Goal: Register for event/course

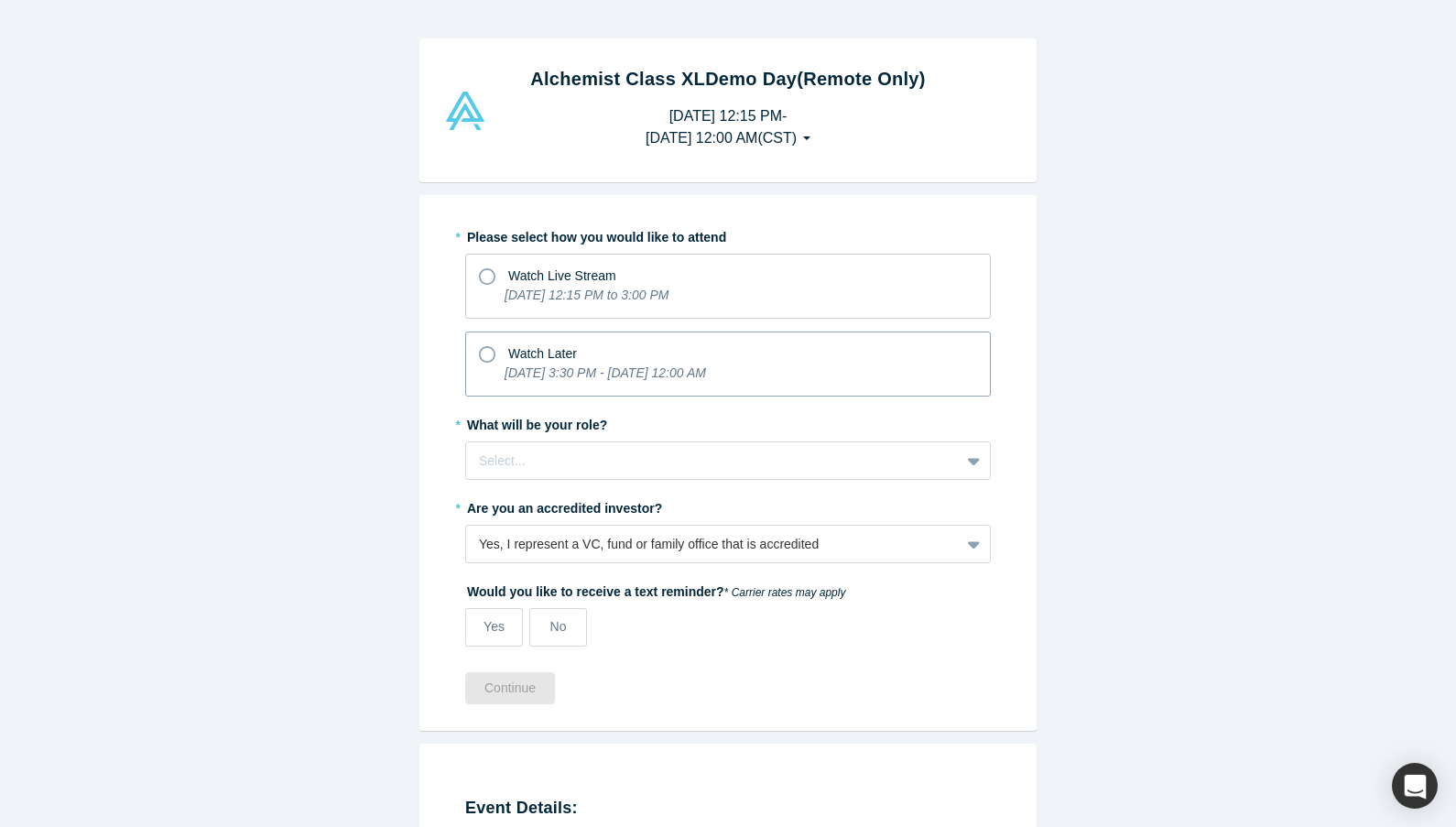
click at [488, 352] on icon at bounding box center [486, 354] width 16 height 16
click at [0, 0] on input "Watch Later [DATE] 3:30 PM - [DATE] 12:00 AM" at bounding box center [0, 0] width 0 height 0
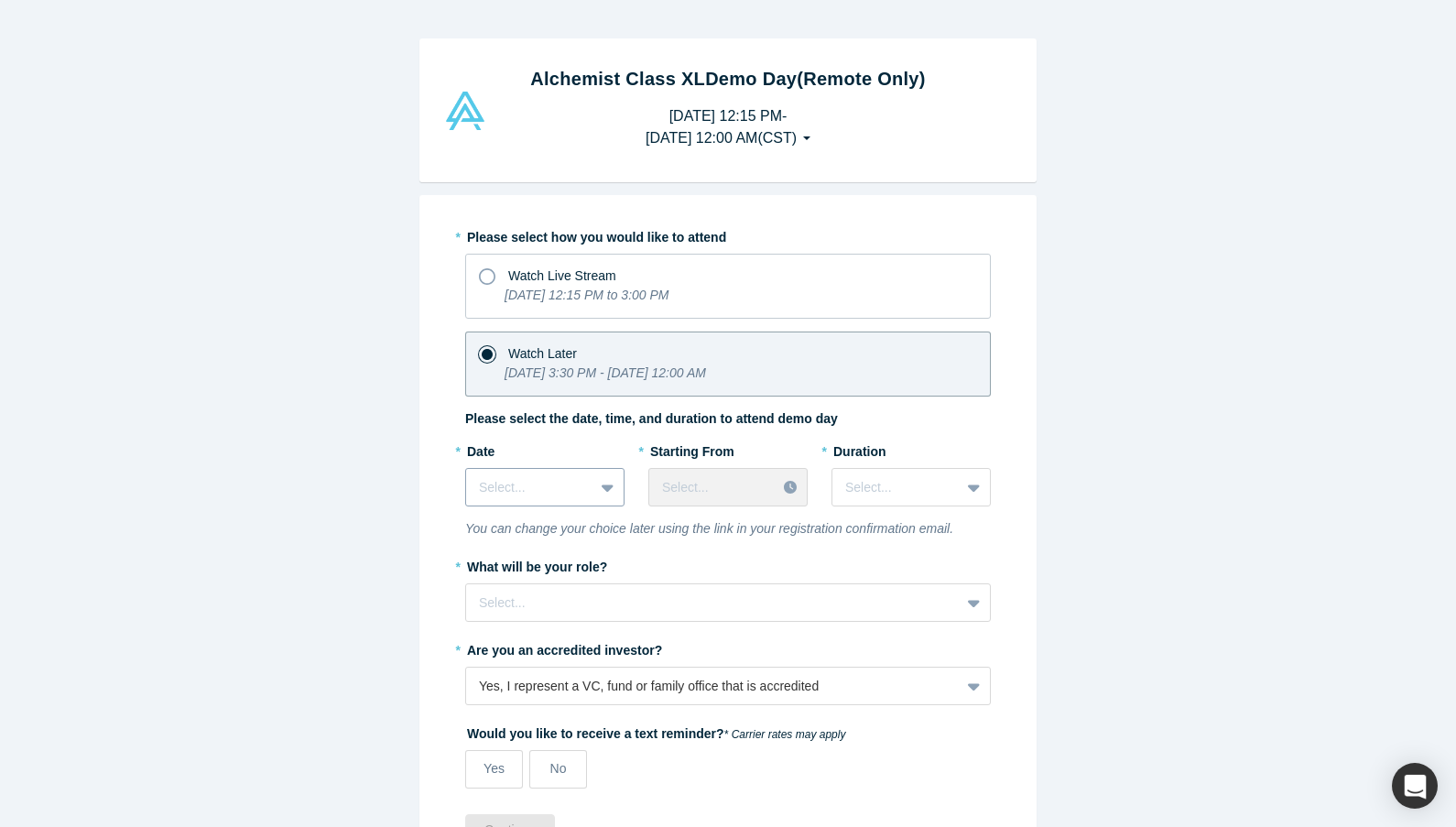
click at [604, 490] on icon at bounding box center [607, 486] width 12 height 18
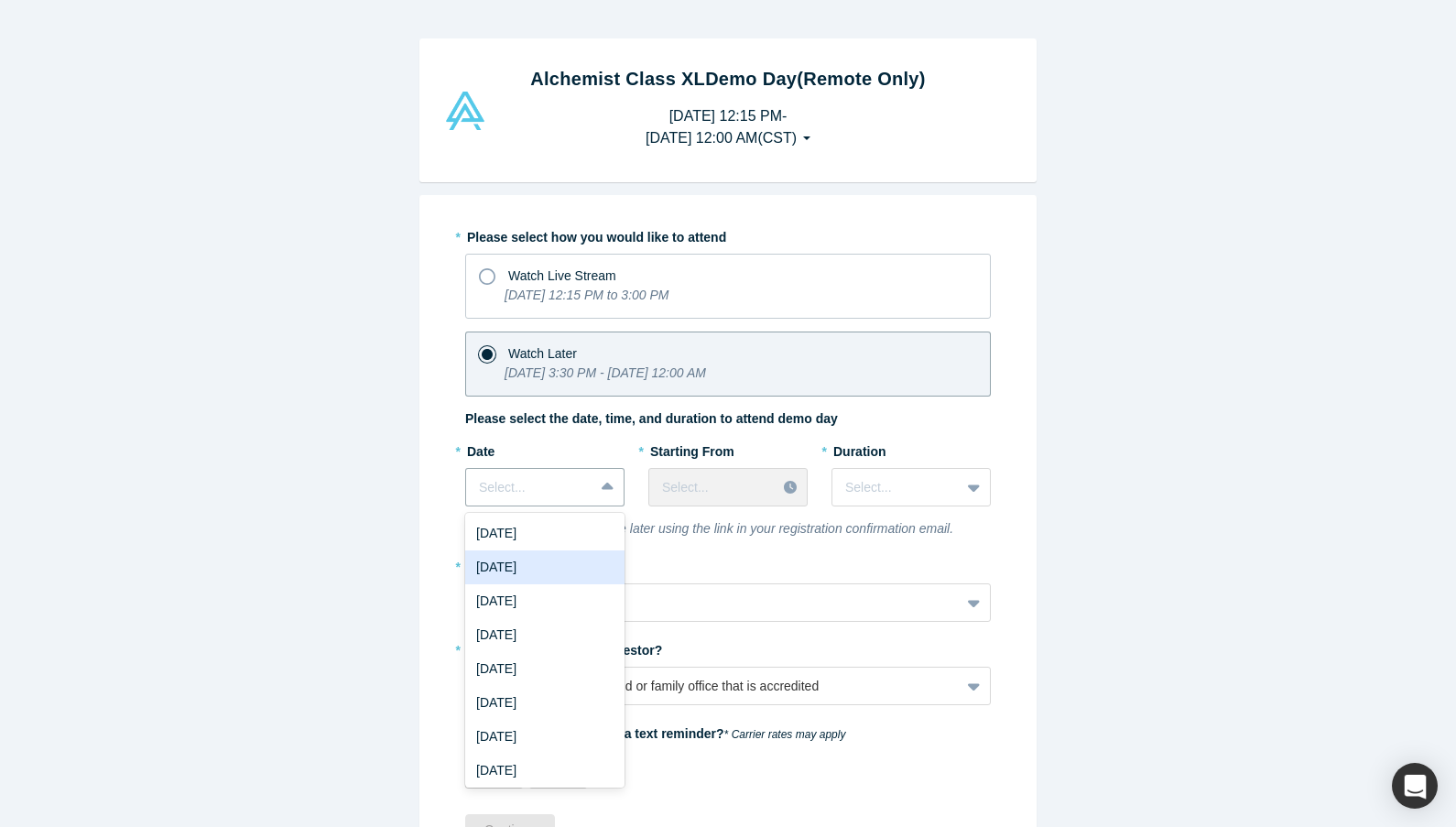
click at [564, 556] on div "[DATE]" at bounding box center [545, 568] width 159 height 34
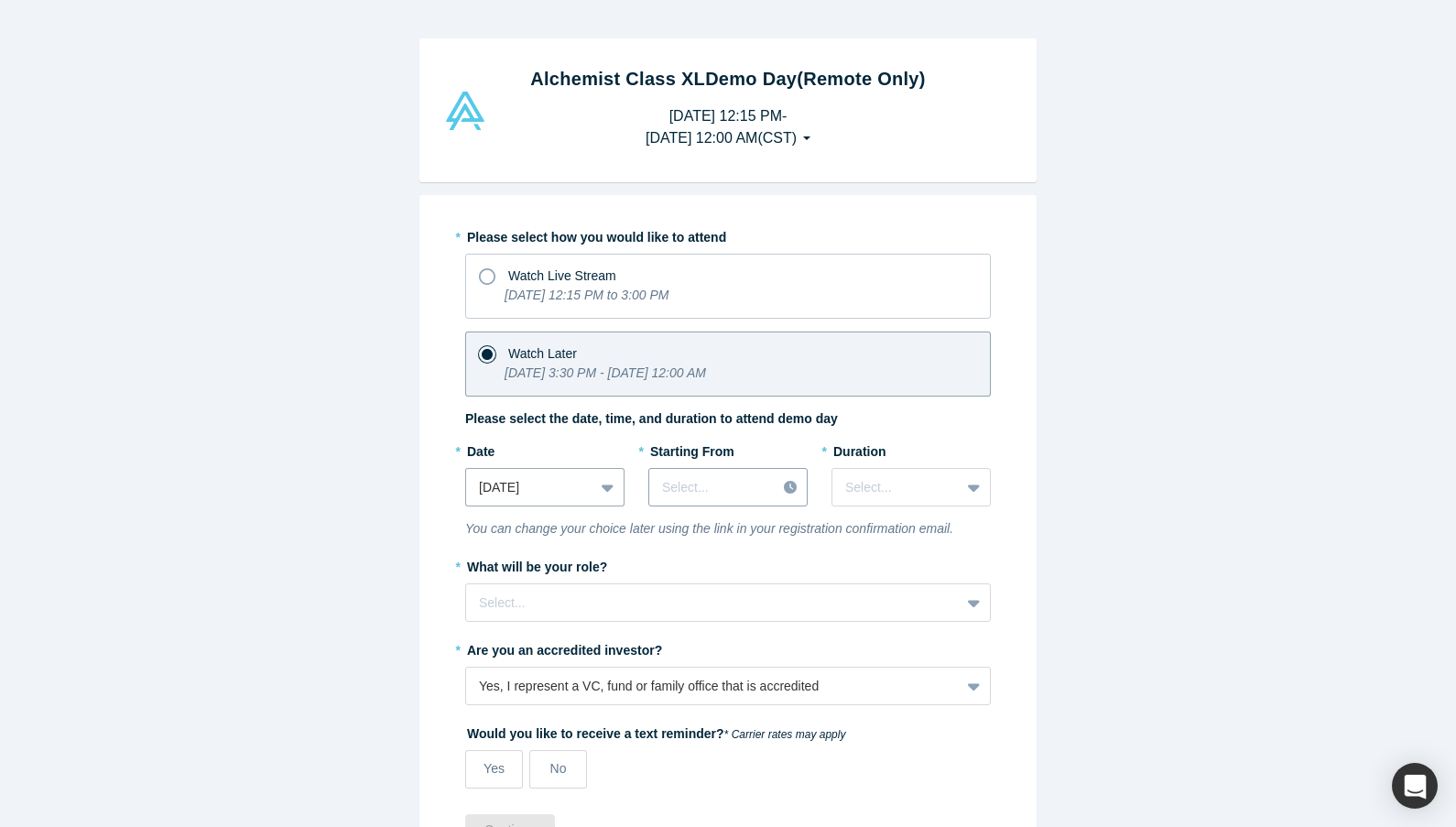
click at [716, 482] on div at bounding box center [712, 487] width 100 height 23
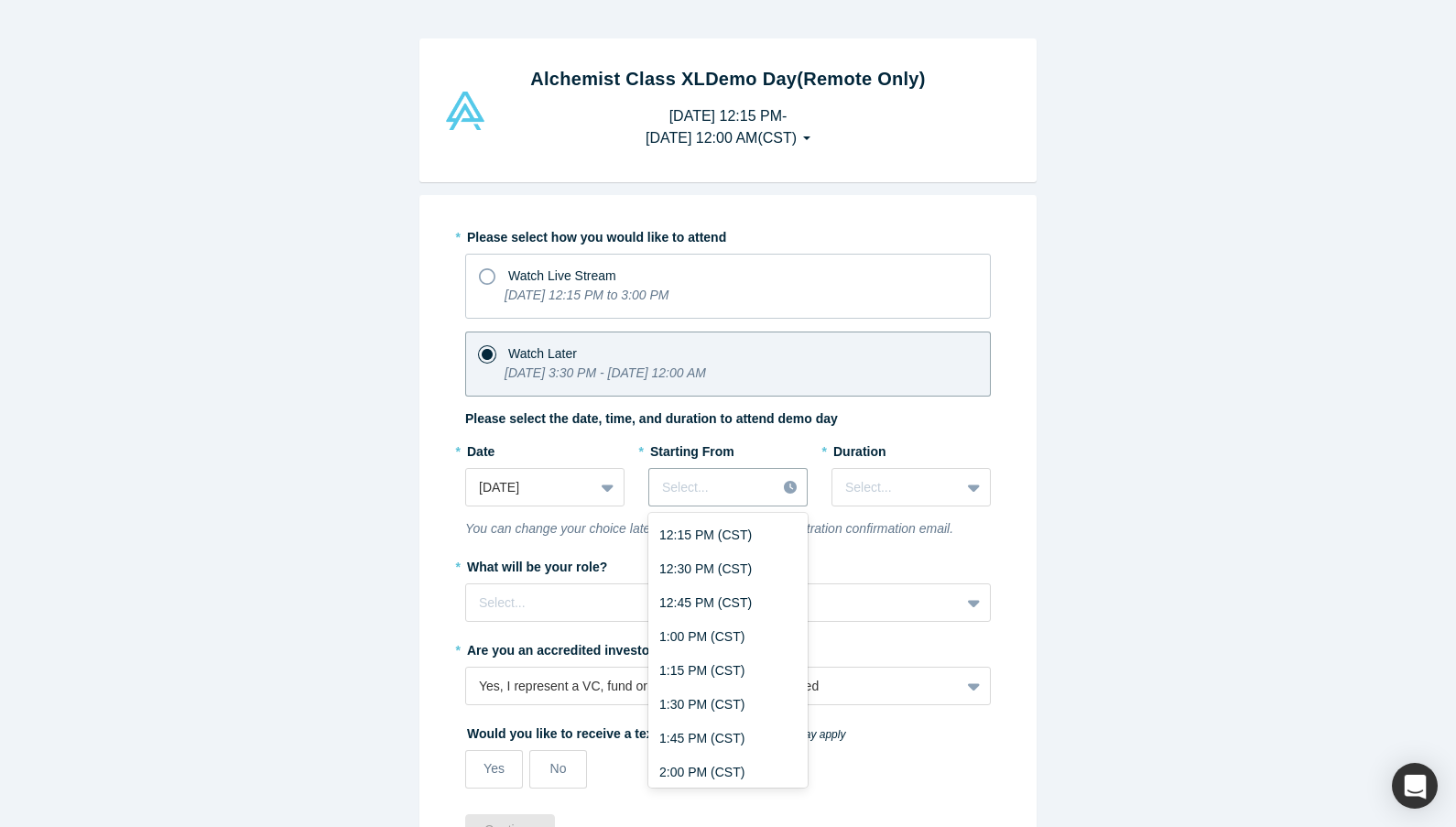
scroll to position [1707, 0]
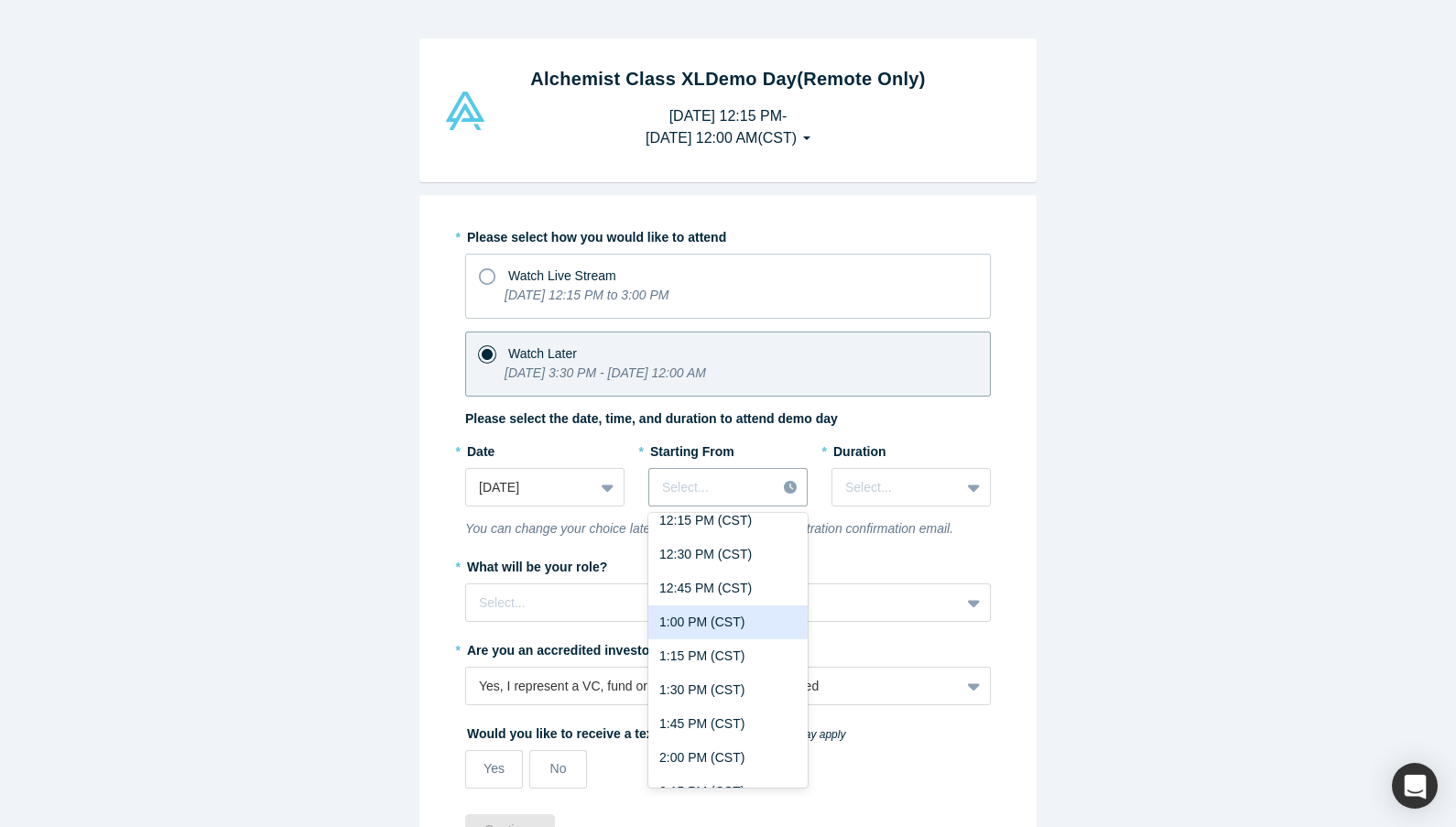
click at [720, 618] on div "1:00 PM (CST)" at bounding box center [728, 623] width 159 height 34
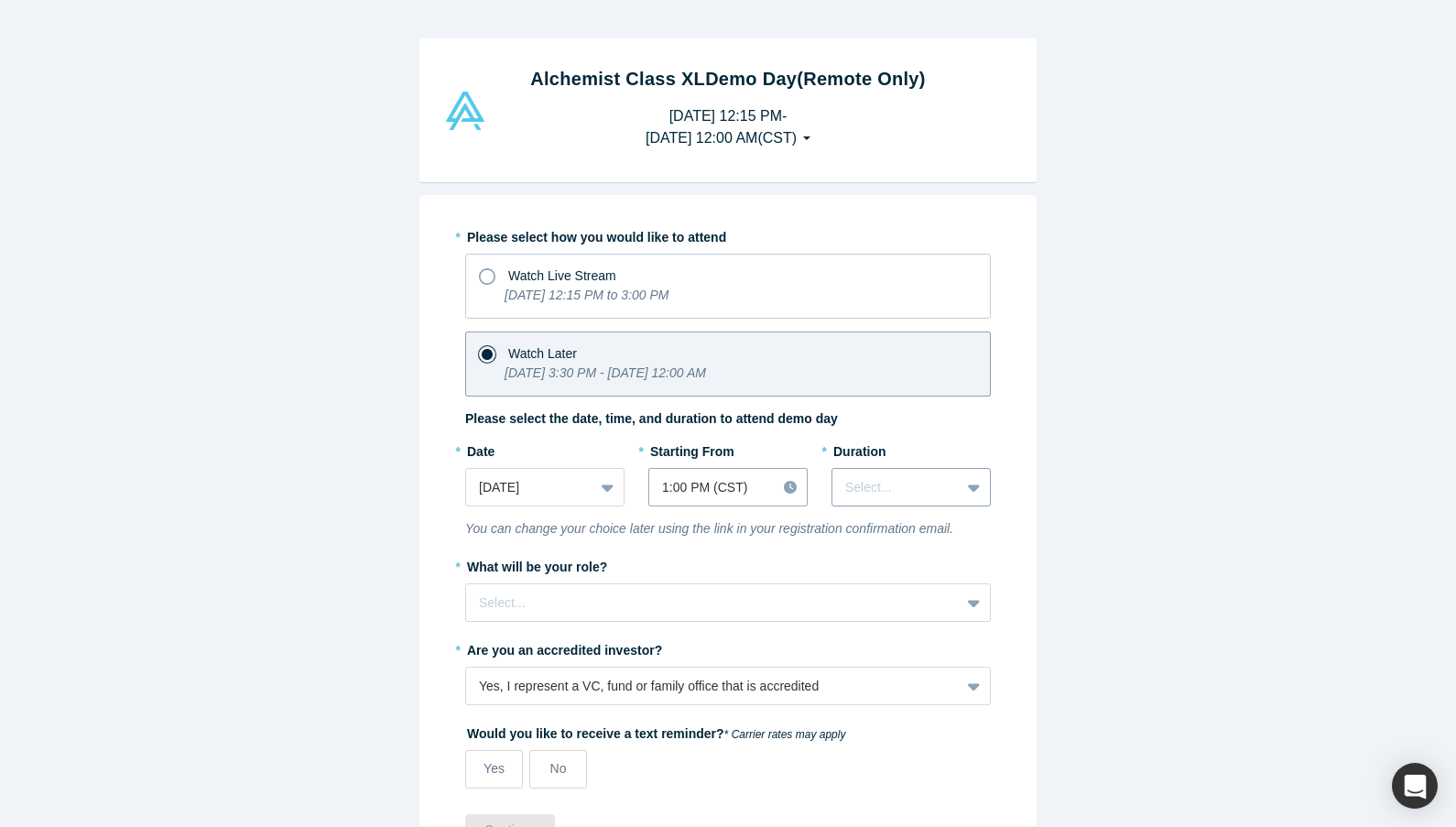
click at [925, 481] on div at bounding box center [895, 487] width 101 height 23
click at [903, 572] on div "1 hour" at bounding box center [911, 568] width 159 height 34
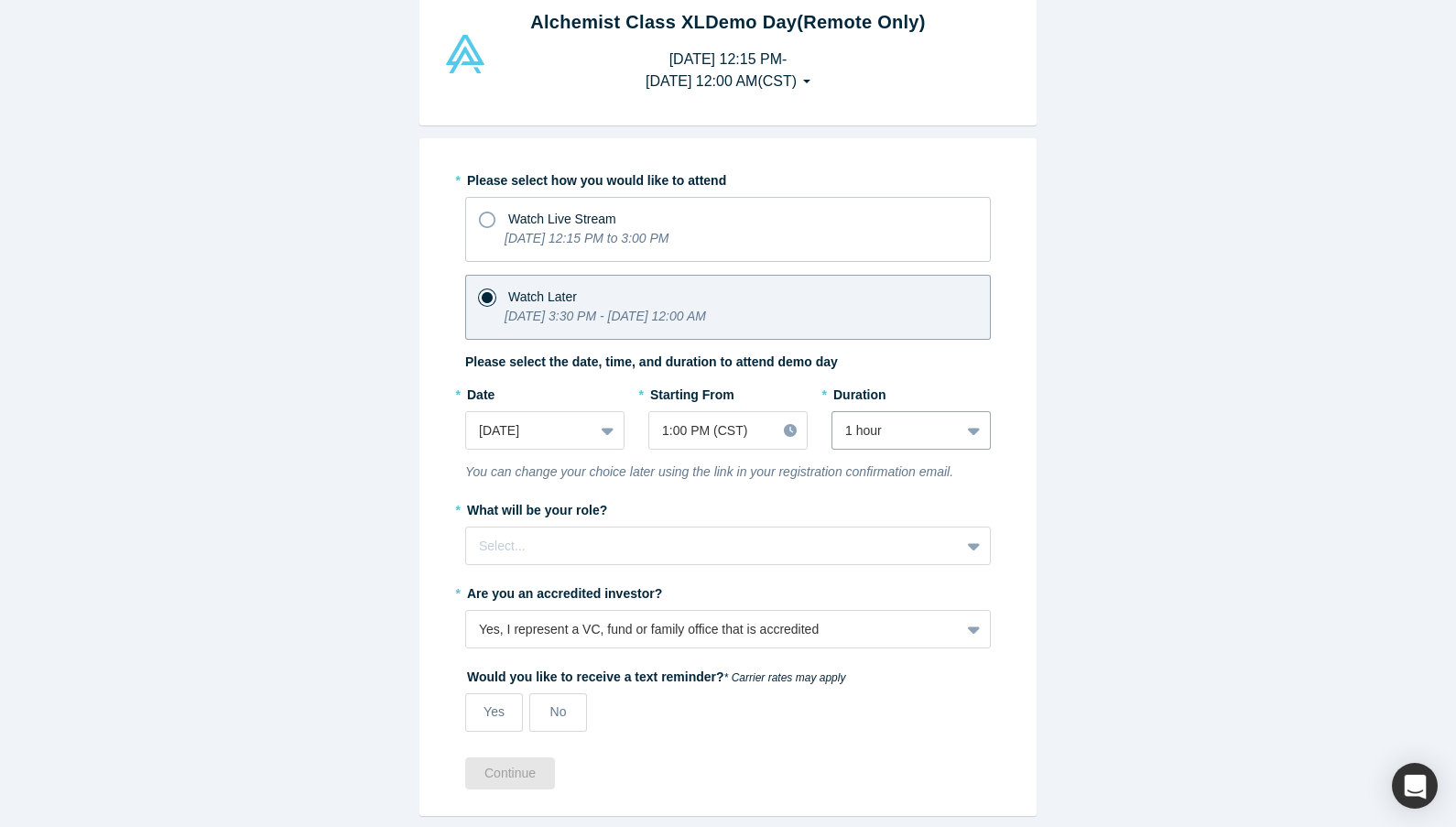
scroll to position [61, 0]
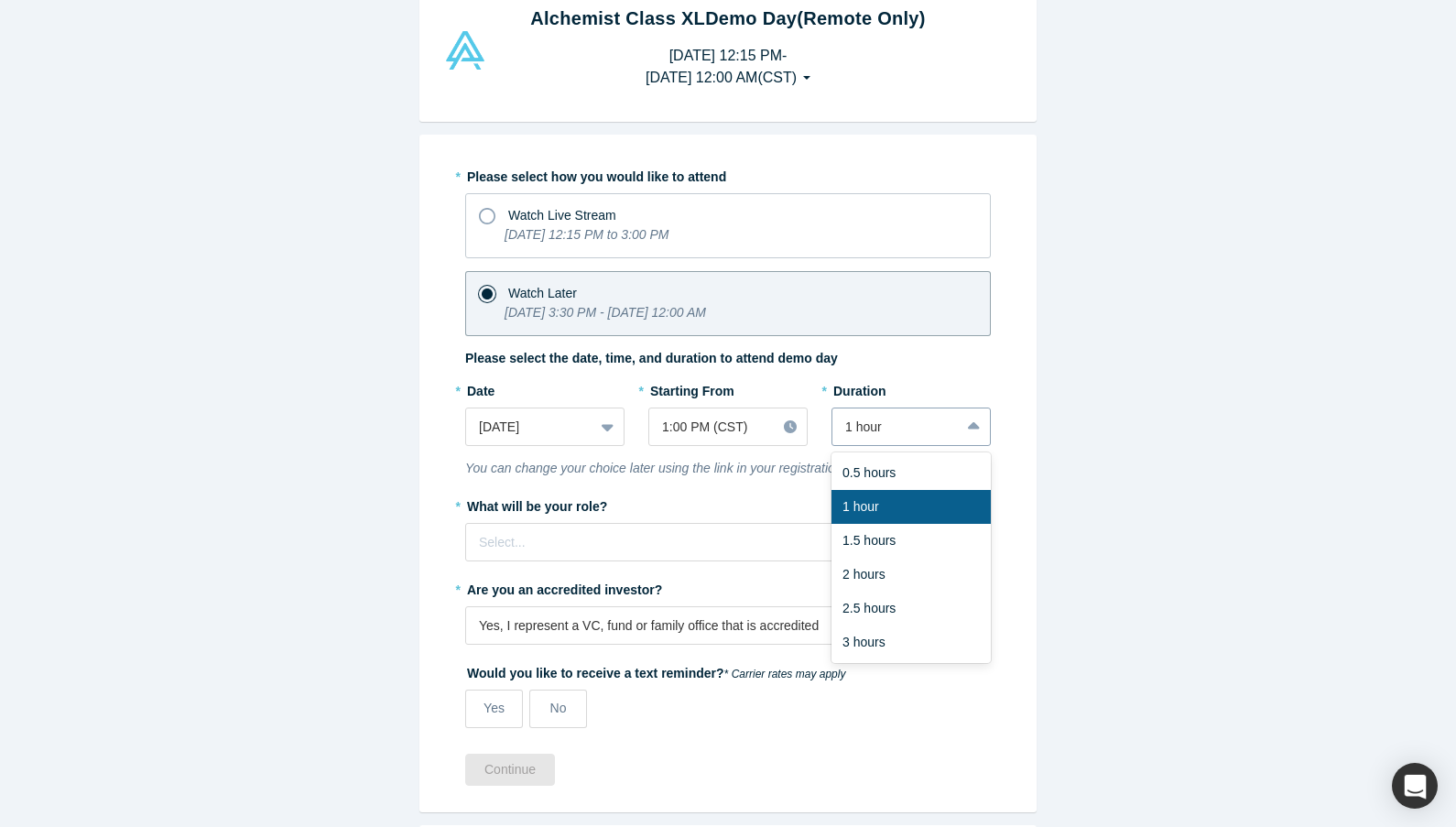
click at [965, 429] on div at bounding box center [974, 427] width 29 height 33
click at [898, 531] on div "1.5 hours" at bounding box center [911, 541] width 159 height 34
click at [807, 542] on div at bounding box center [712, 542] width 468 height 23
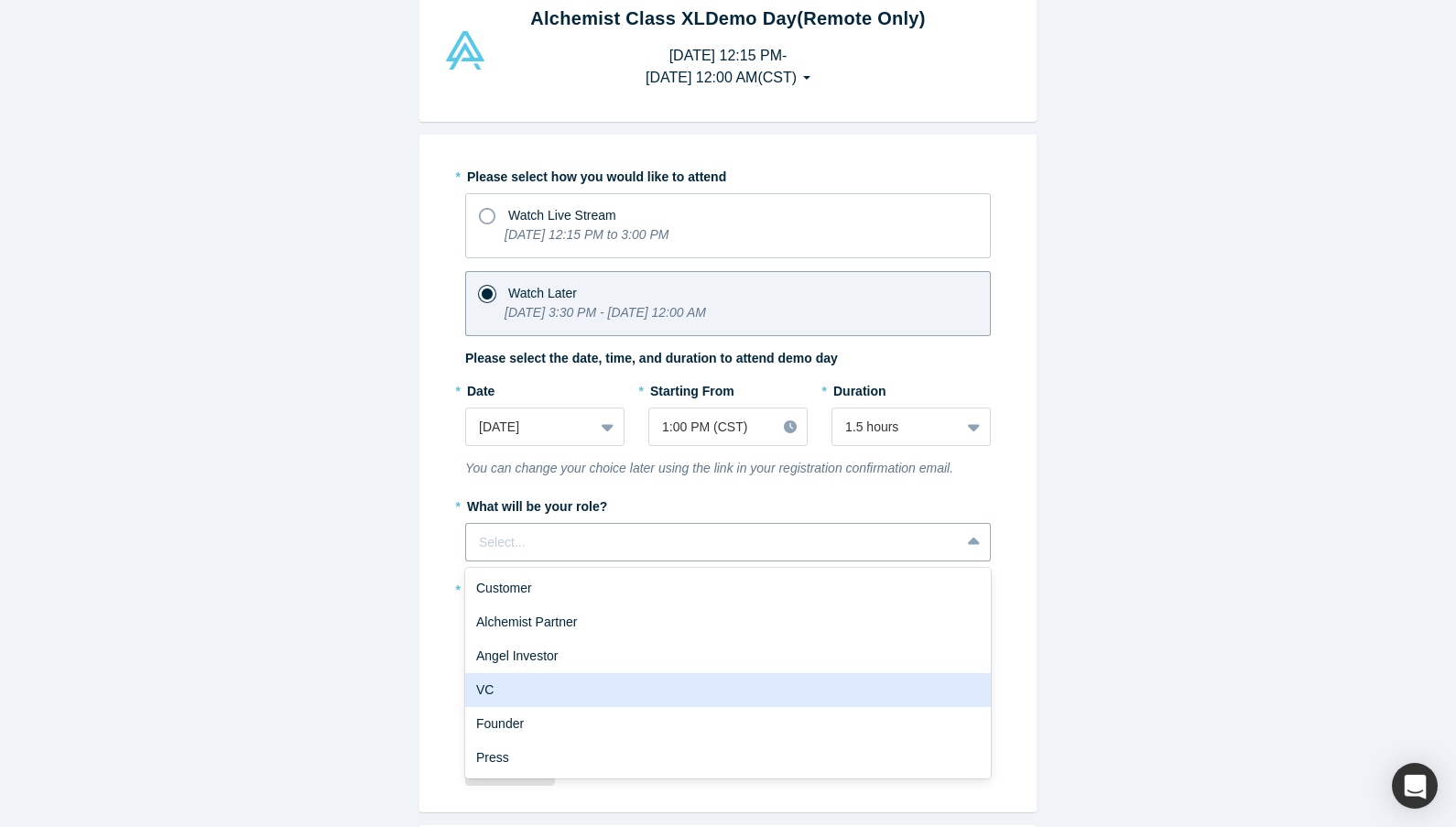
click at [666, 689] on div "VC" at bounding box center [728, 690] width 526 height 34
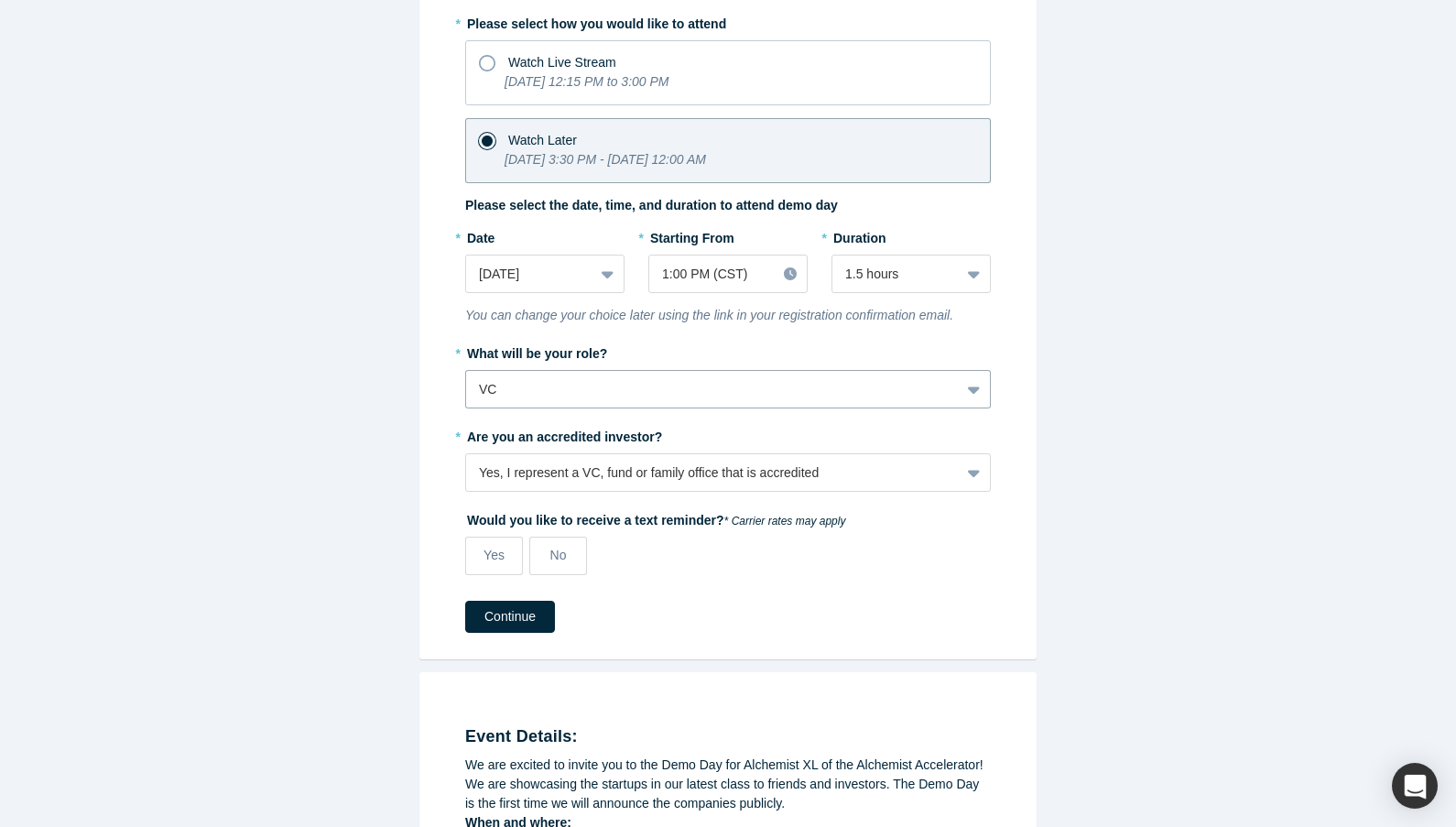
scroll to position [221, 0]
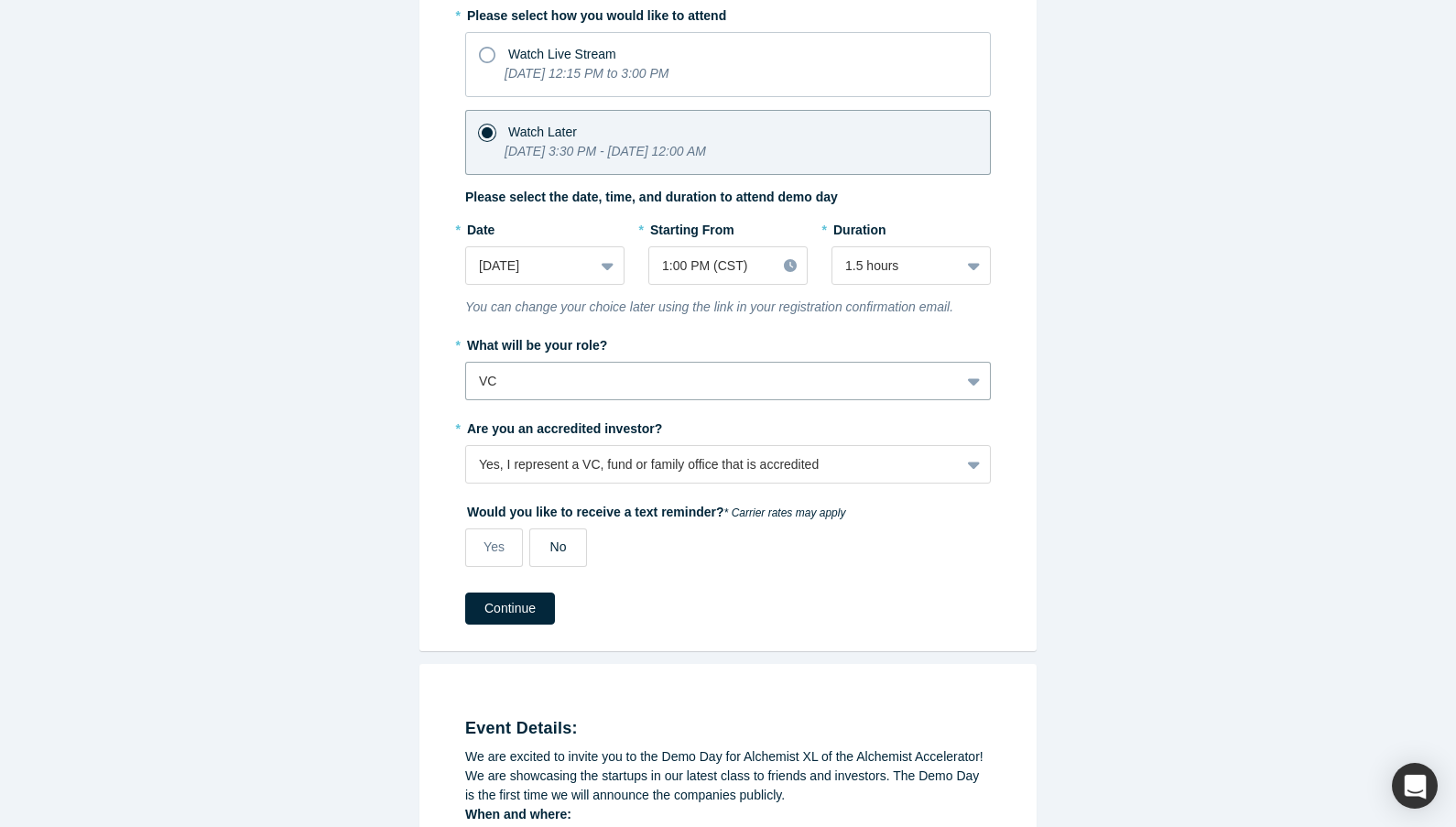
click at [561, 545] on span "No" at bounding box center [558, 546] width 16 height 14
click at [0, 0] on input "No" at bounding box center [0, 0] width 0 height 0
click at [515, 607] on button "Continue" at bounding box center [510, 608] width 90 height 32
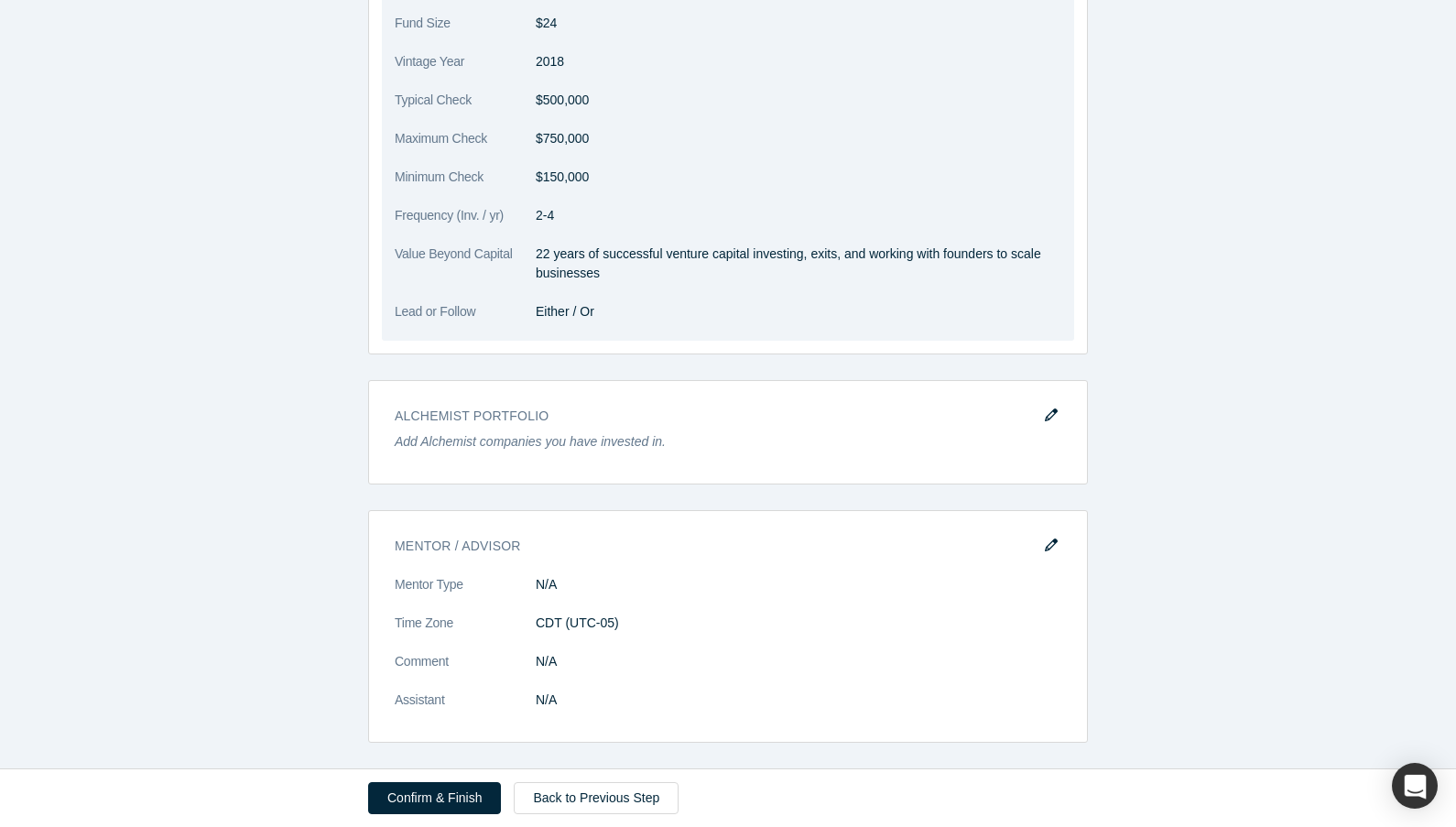
scroll to position [2253, 0]
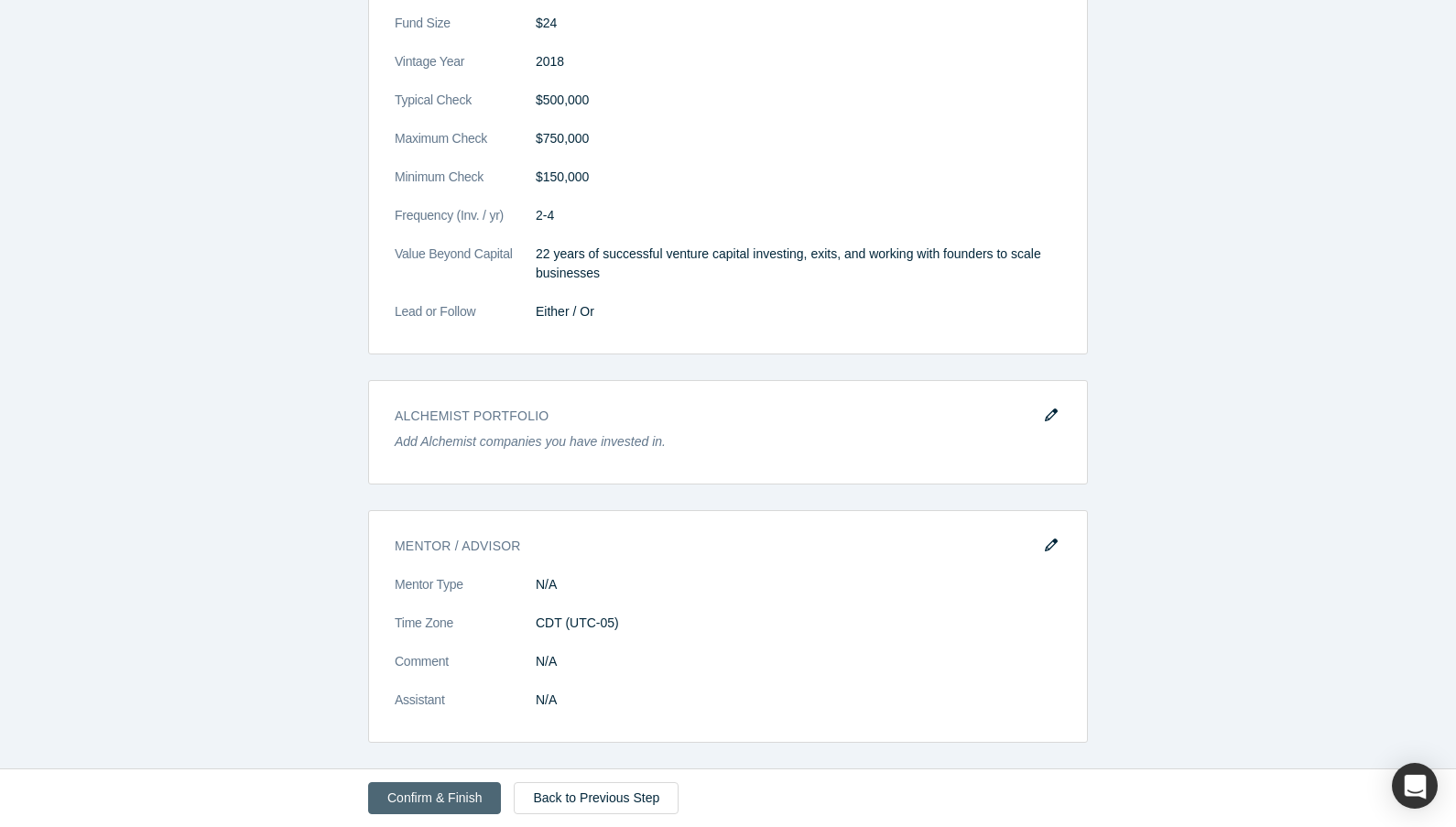
click at [457, 801] on button "Confirm & Finish" at bounding box center [434, 799] width 132 height 32
